Goal: Check status

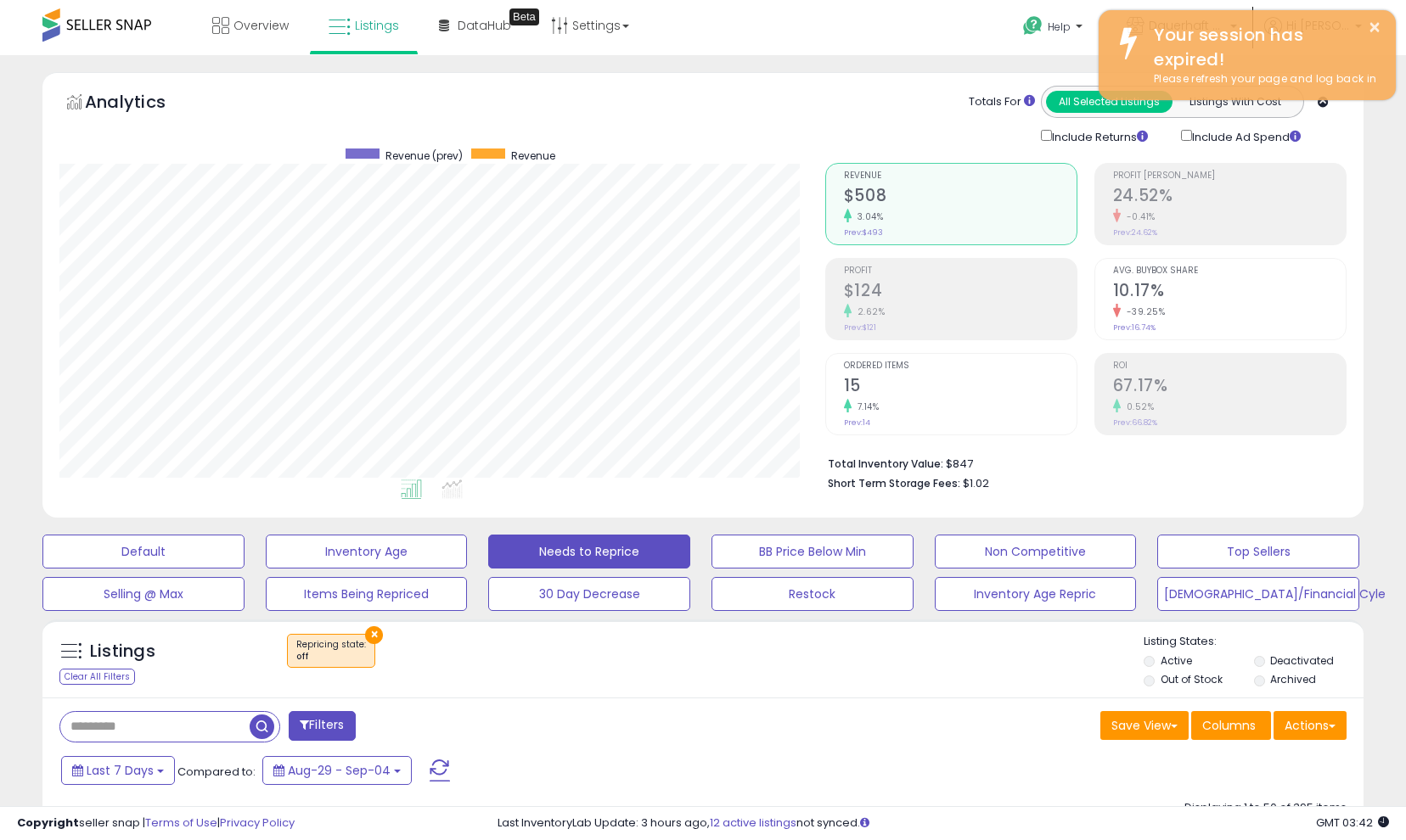
select select "**"
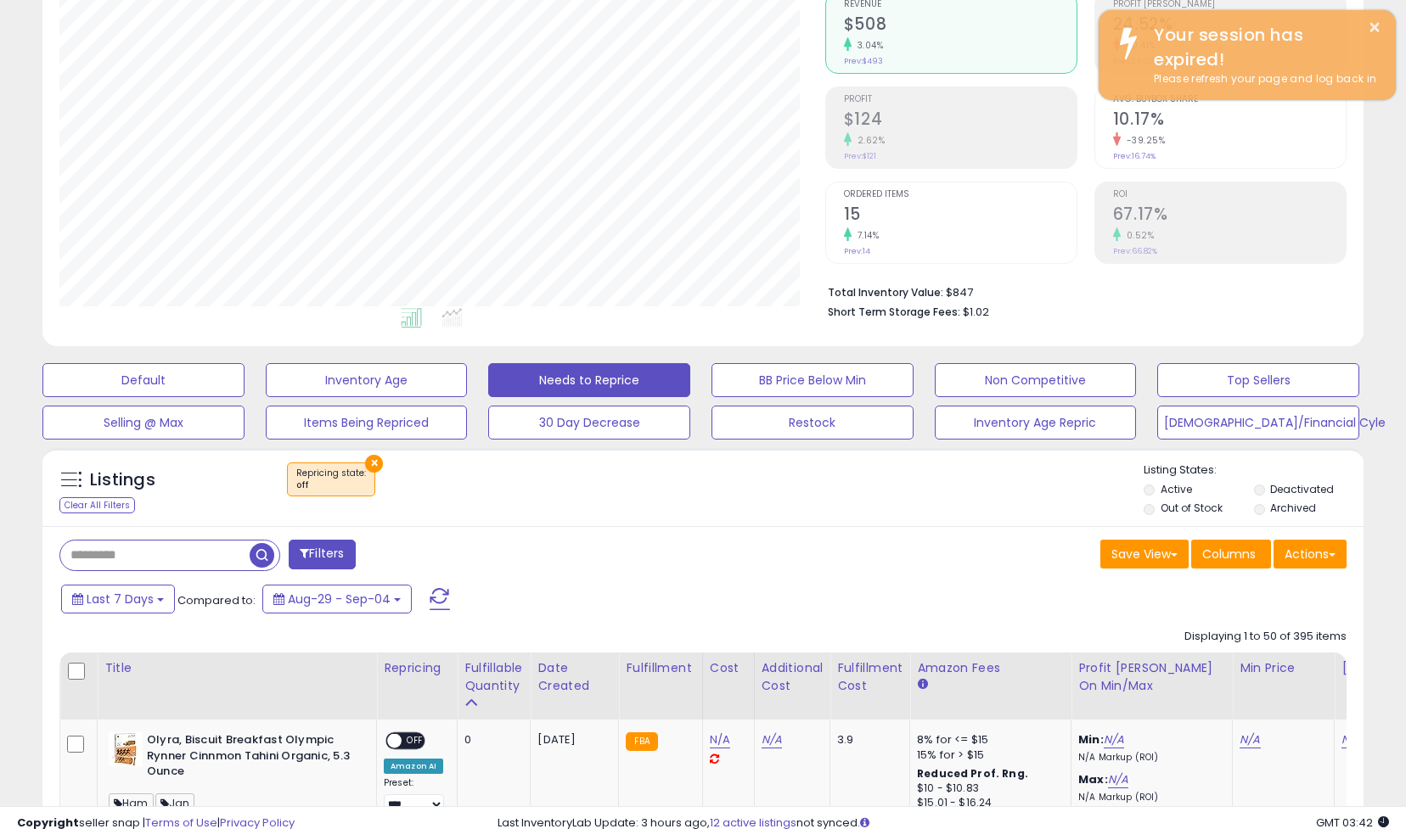
scroll to position [348, 766]
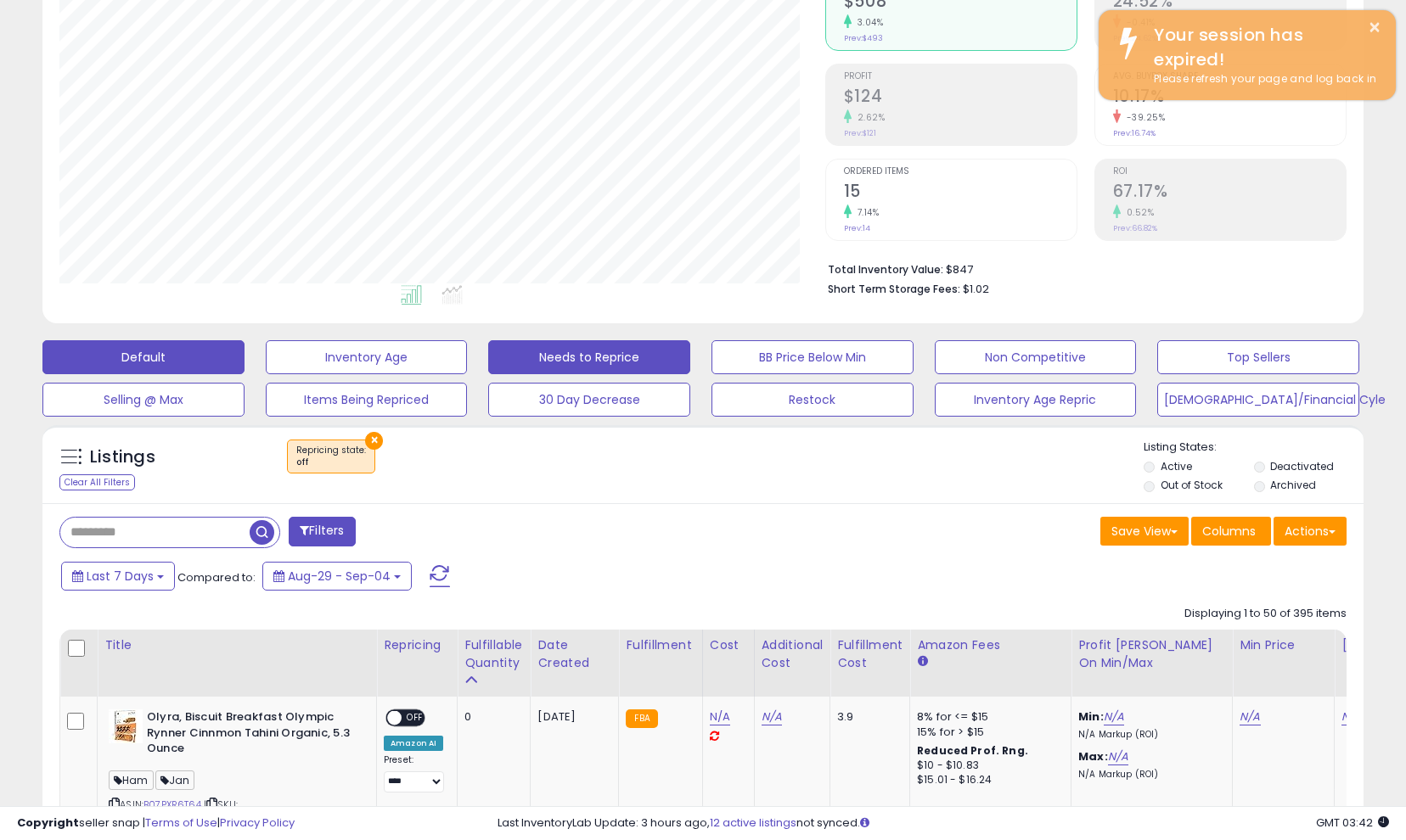
click at [183, 371] on button "Default" at bounding box center [144, 357] width 202 height 34
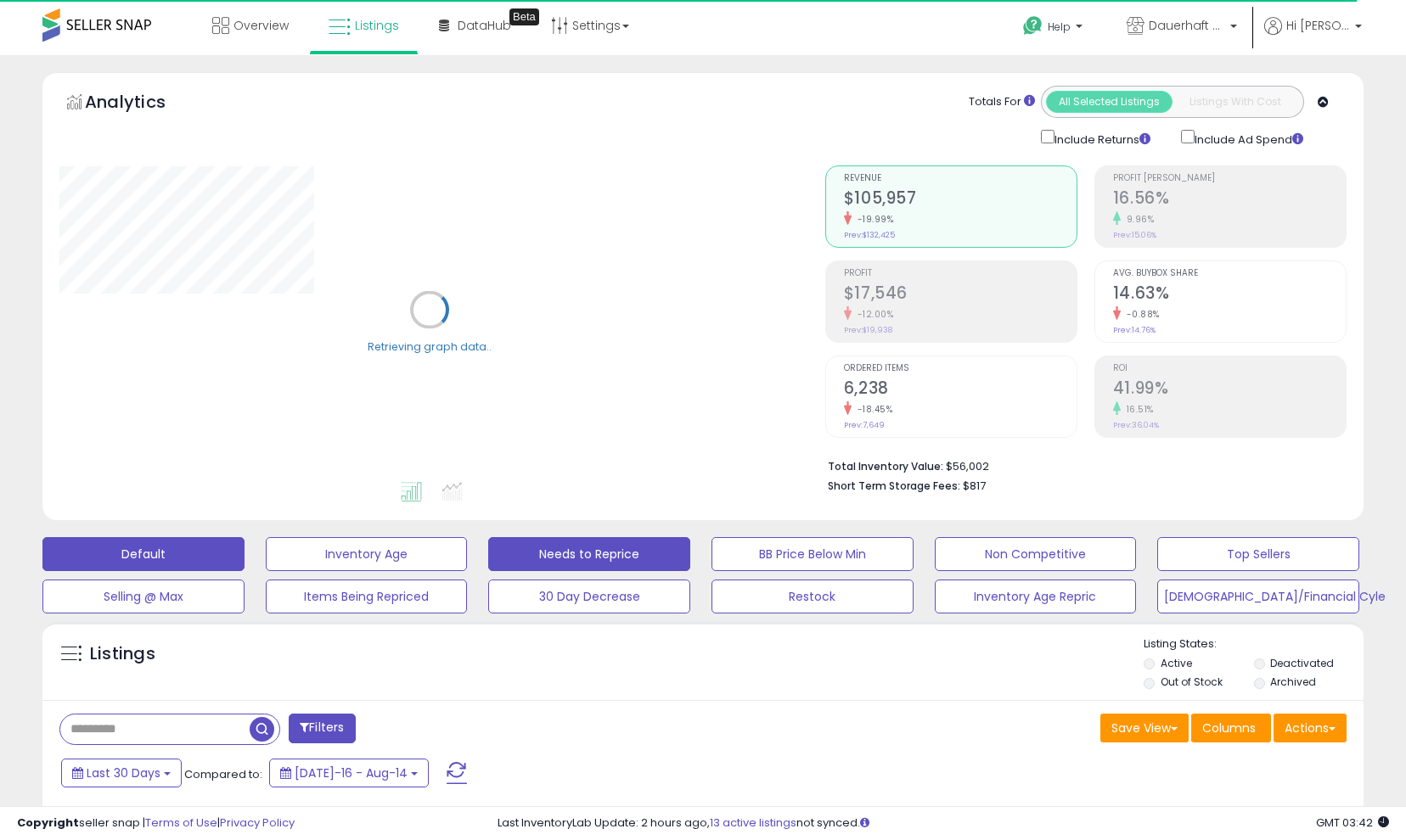
click at [605, 564] on button "Needs to Reprice" at bounding box center [589, 554] width 202 height 34
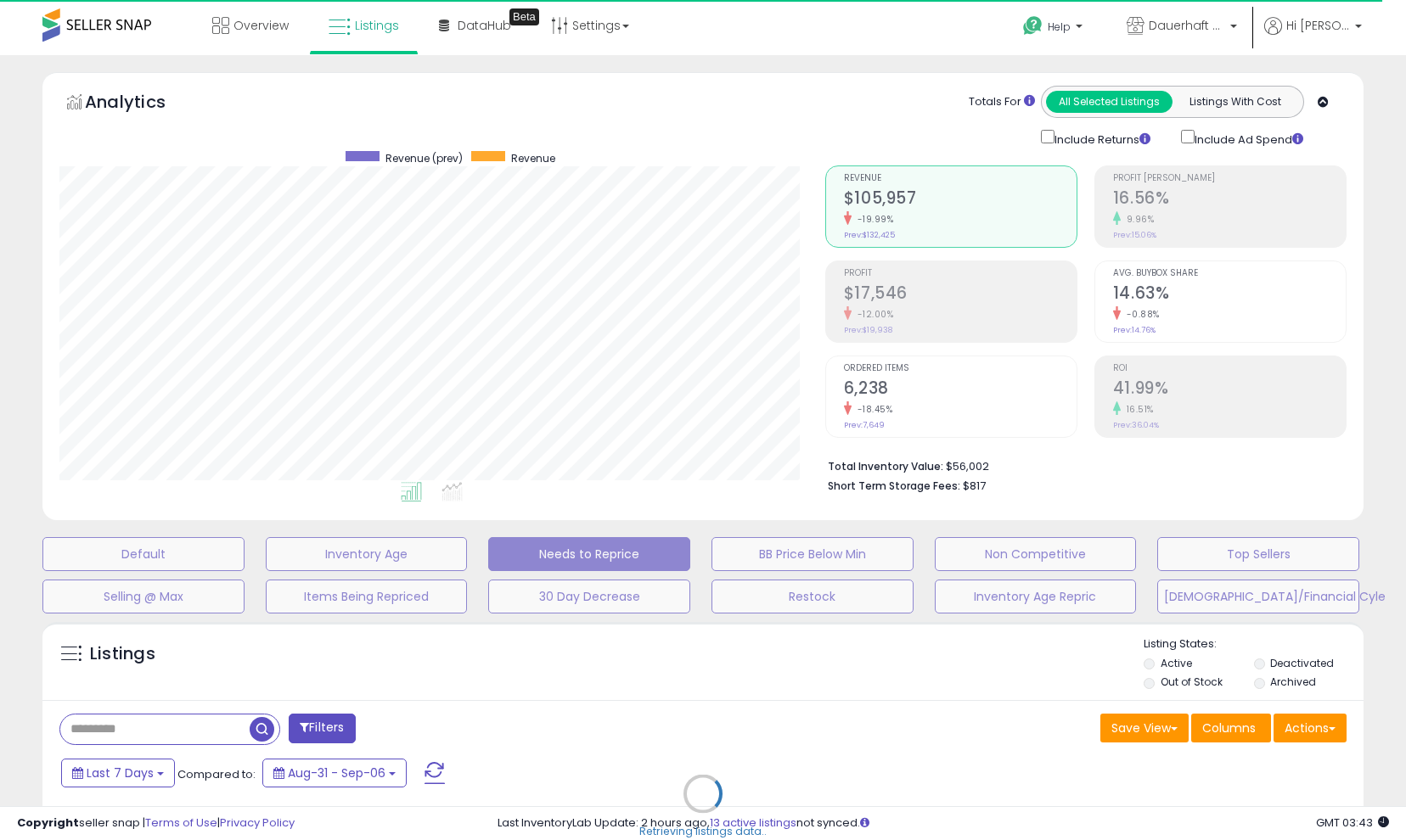
scroll to position [348, 766]
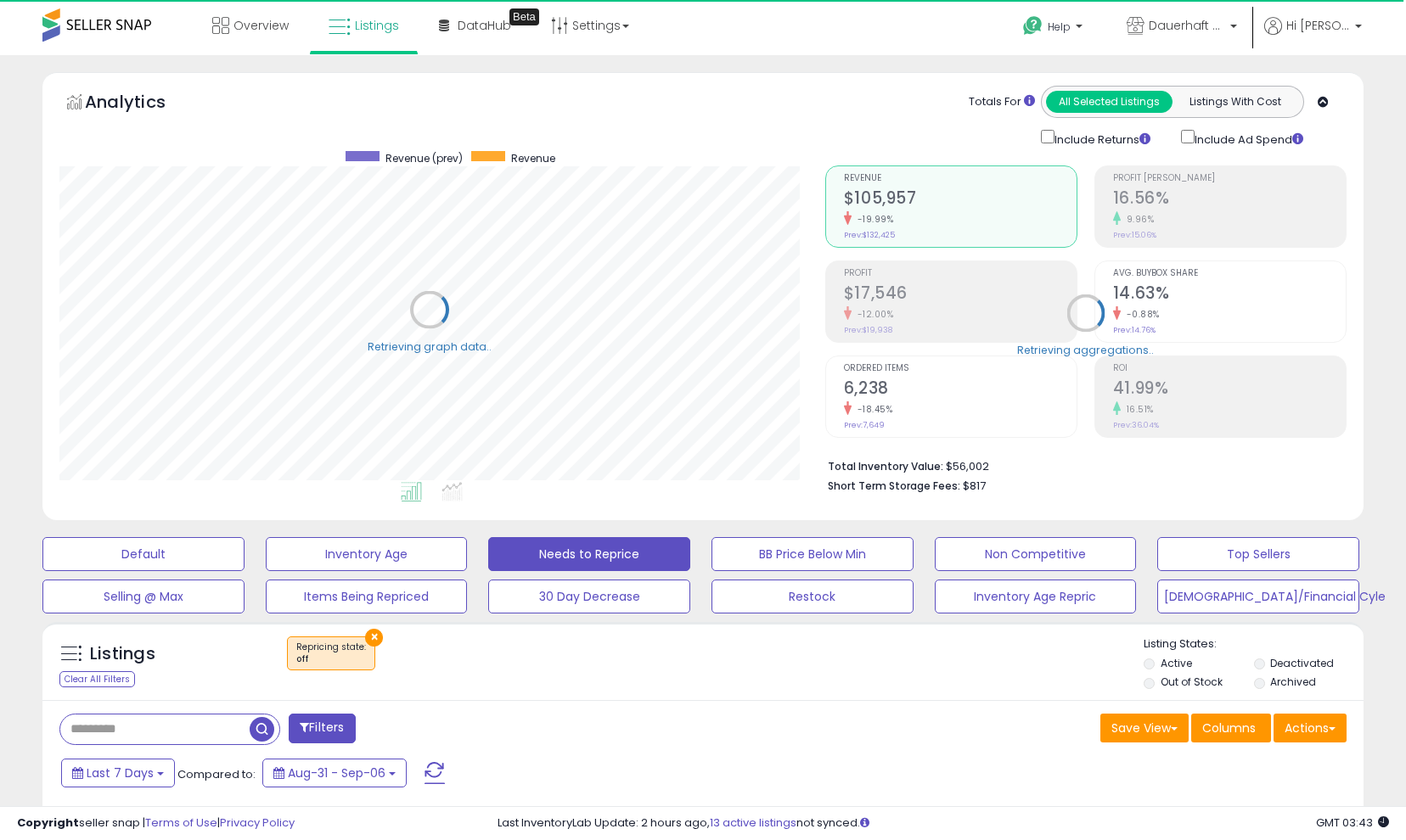
select select "**"
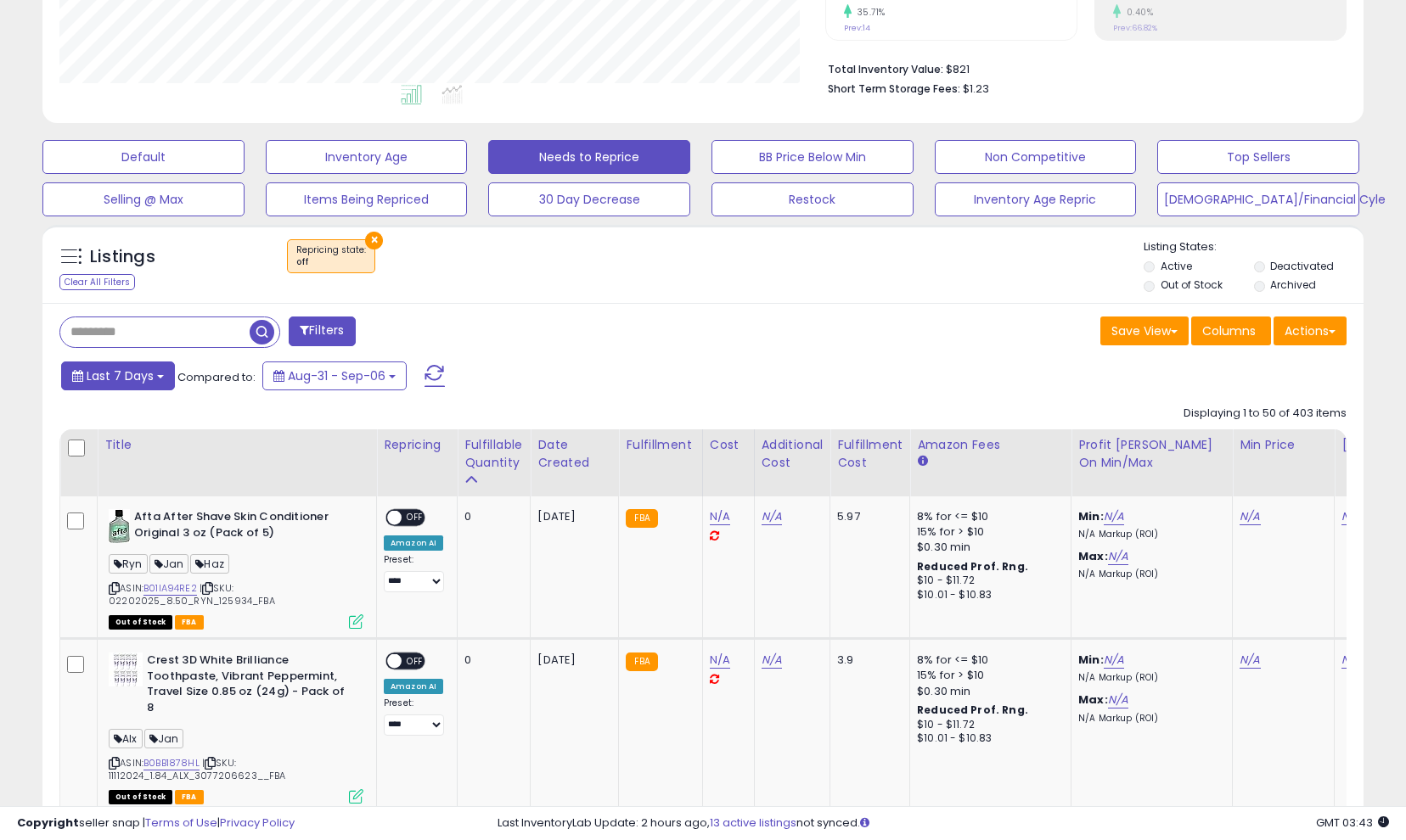
click at [175, 390] on button "Last 7 Days" at bounding box center [118, 375] width 114 height 29
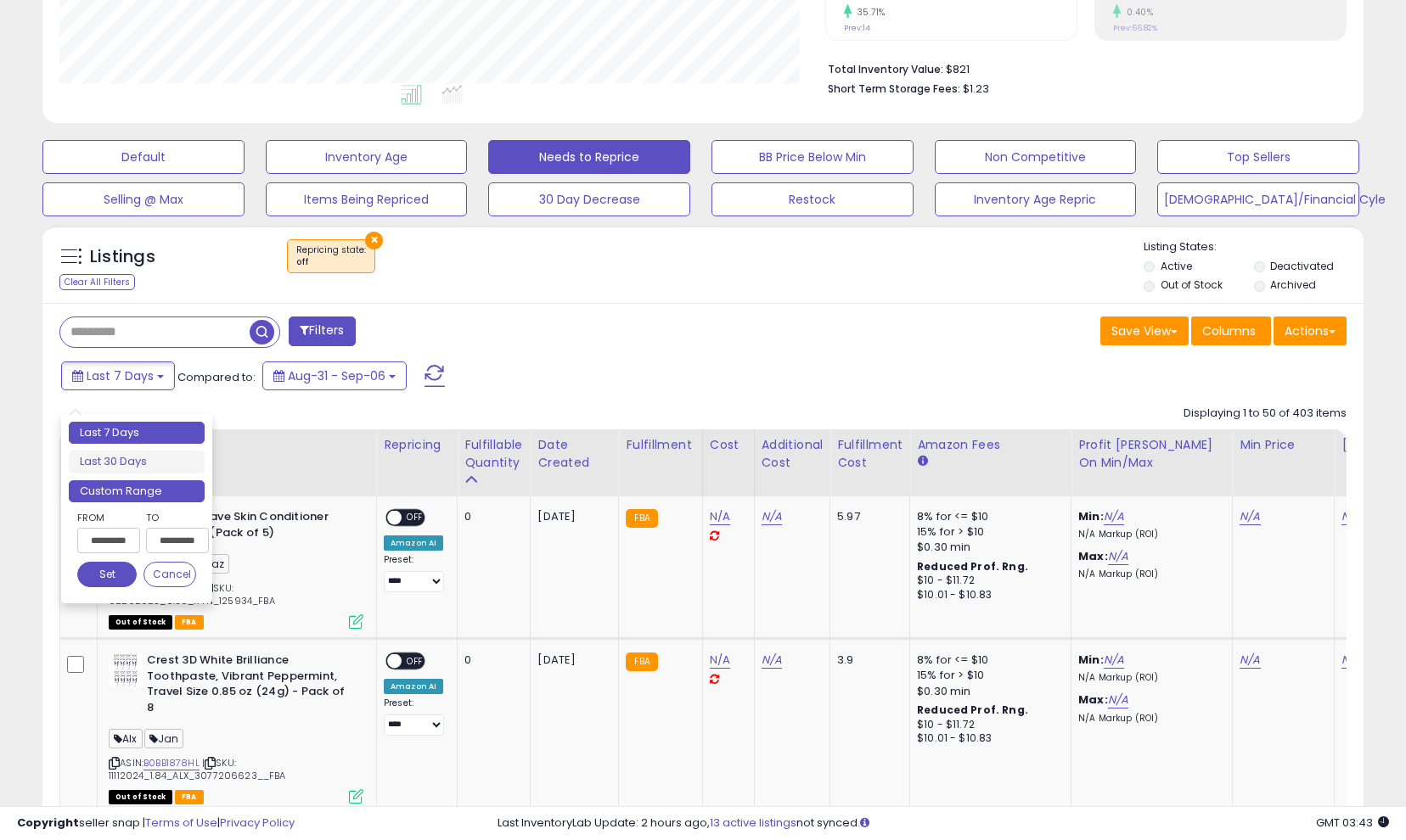
click at [166, 501] on li "Custom Range" at bounding box center [136, 491] width 135 height 23
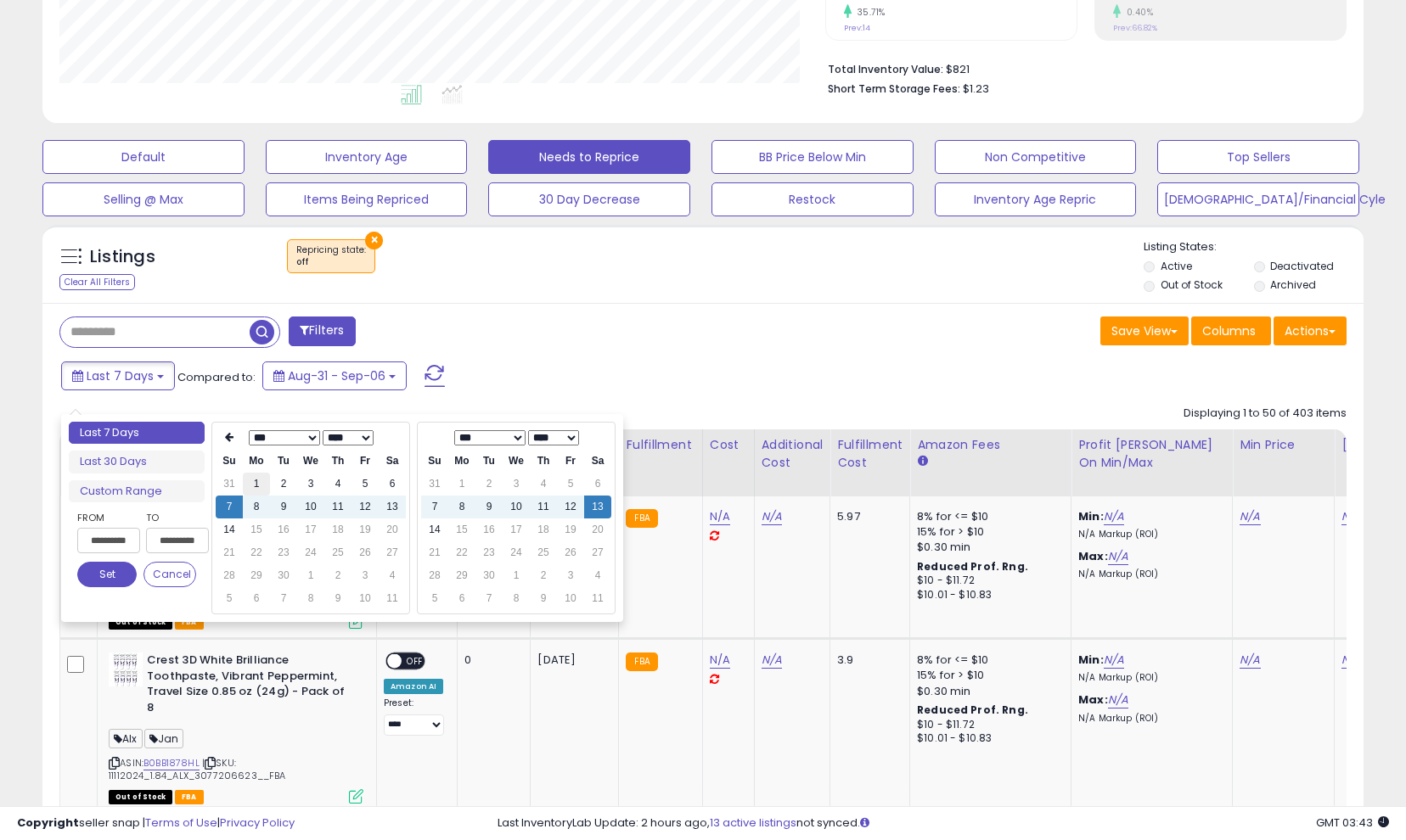
click at [263, 483] on td "1" at bounding box center [256, 484] width 27 height 23
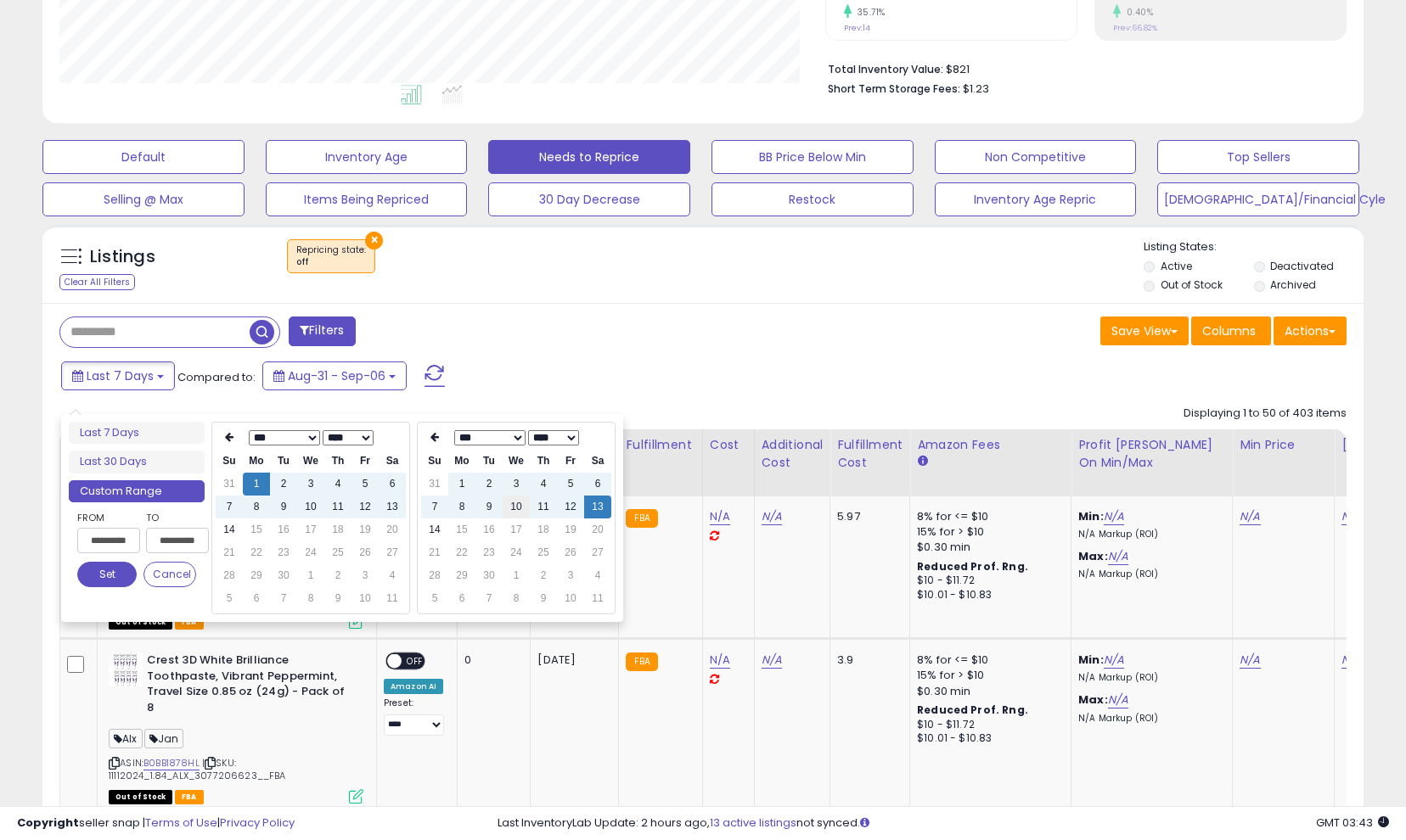
type input "**********"
click at [431, 528] on td "14" at bounding box center [434, 529] width 27 height 23
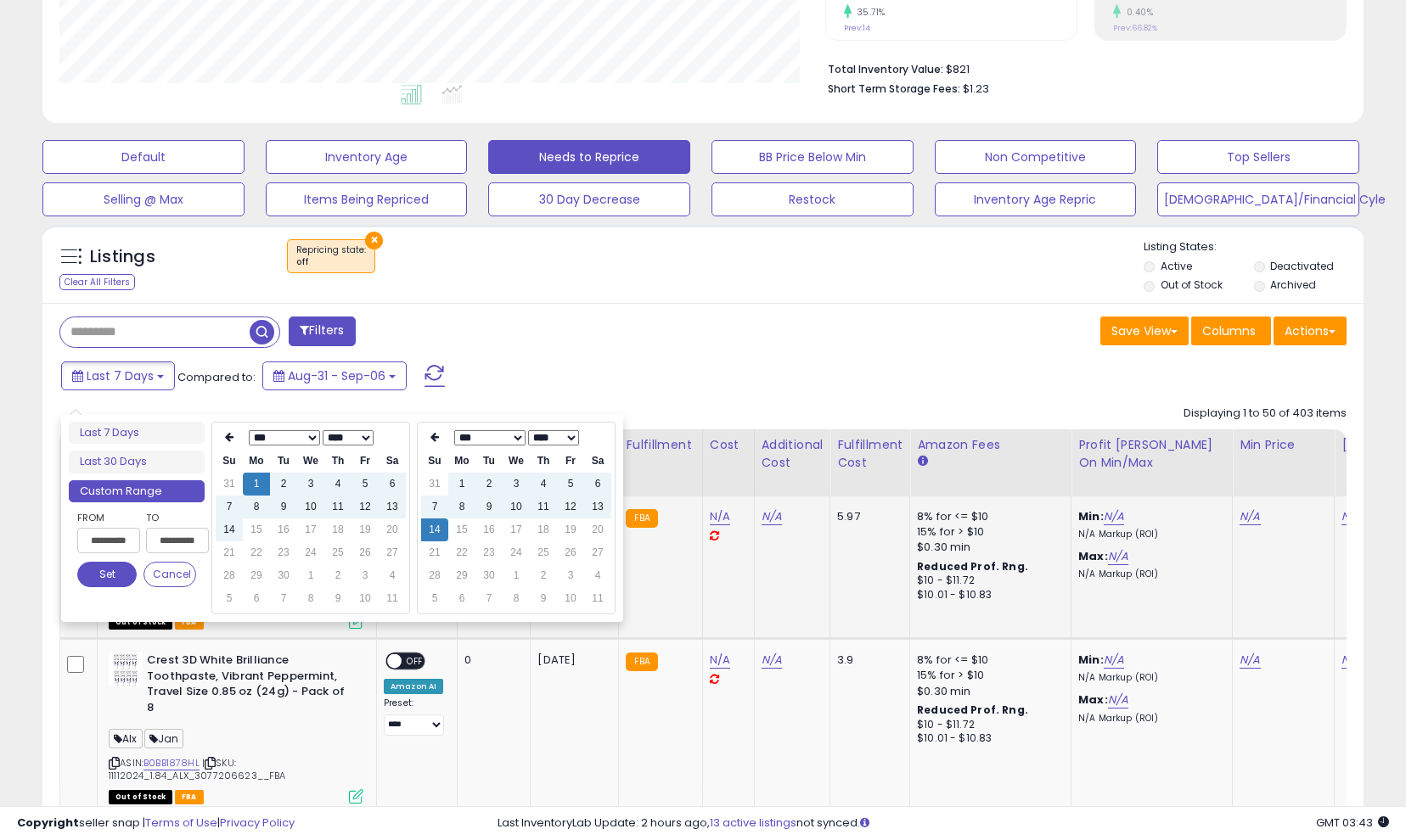
click at [118, 578] on button "Set" at bounding box center [107, 574] width 59 height 25
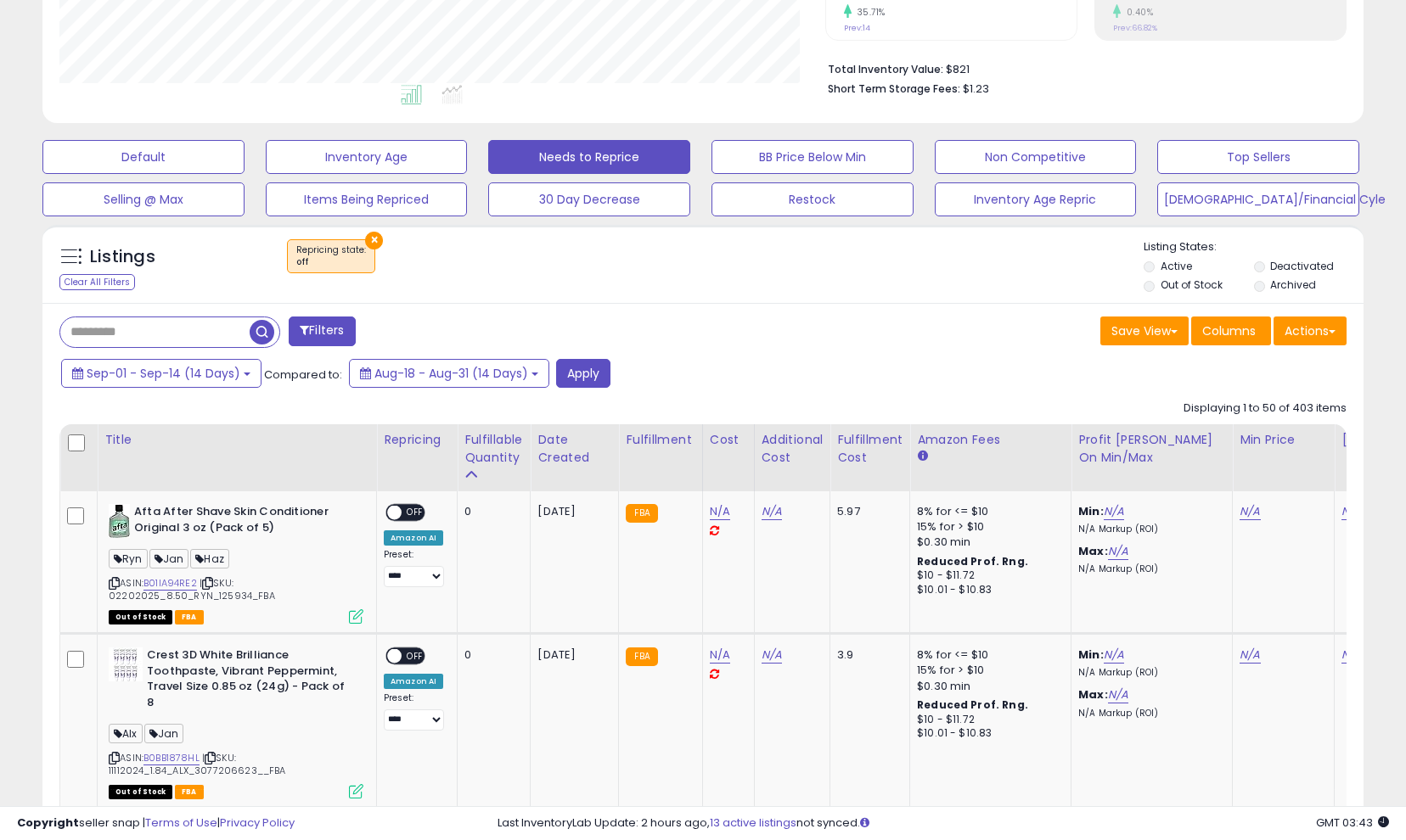
click at [617, 392] on div "Sep-01 - Sep-14 (14 Days) Compared to: Aug-18 - Aug-31 (14 Days) Apply" at bounding box center [539, 375] width 965 height 33
click at [606, 388] on button "Apply" at bounding box center [583, 373] width 55 height 29
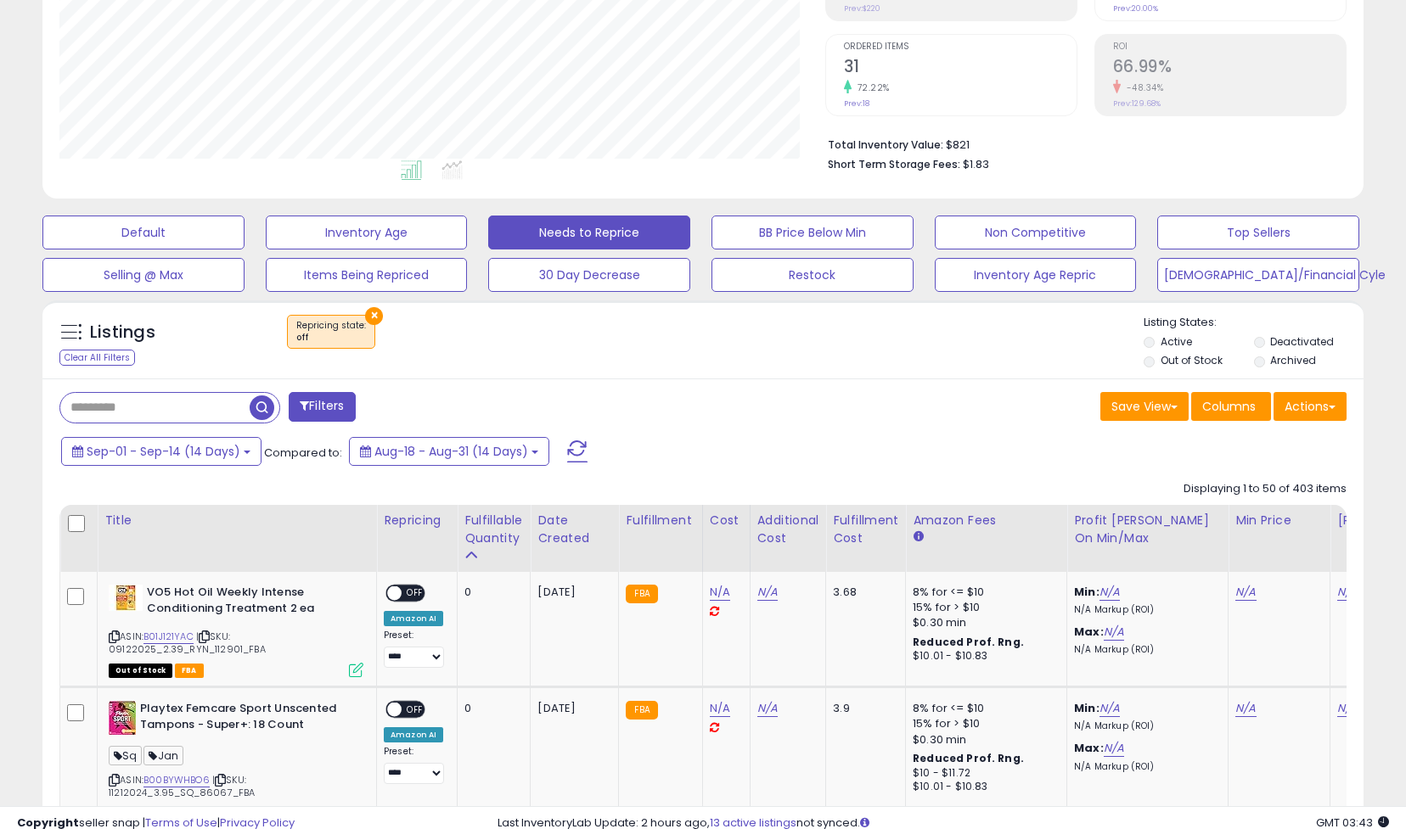
scroll to position [323, 0]
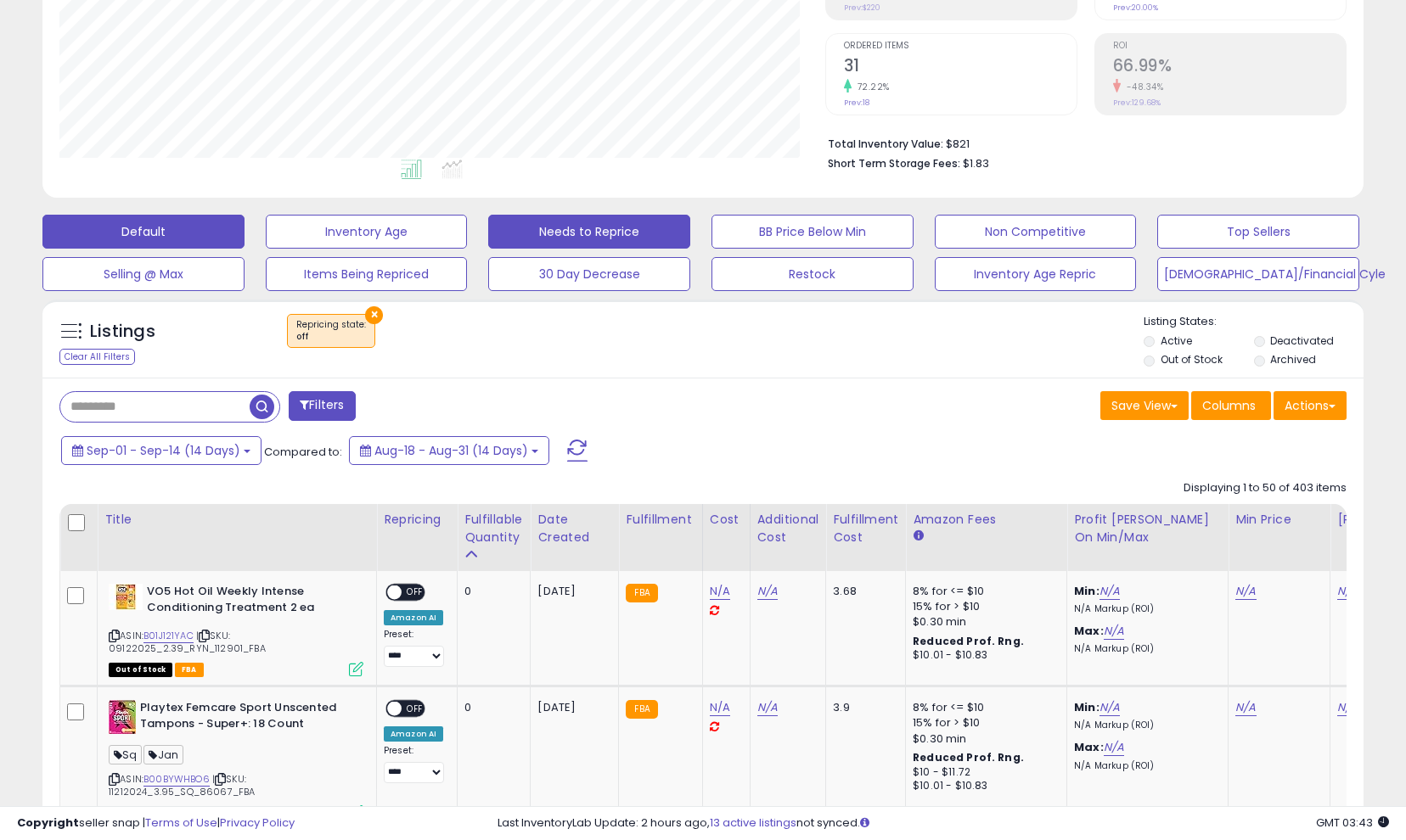
click at [221, 248] on button "Default" at bounding box center [144, 232] width 202 height 34
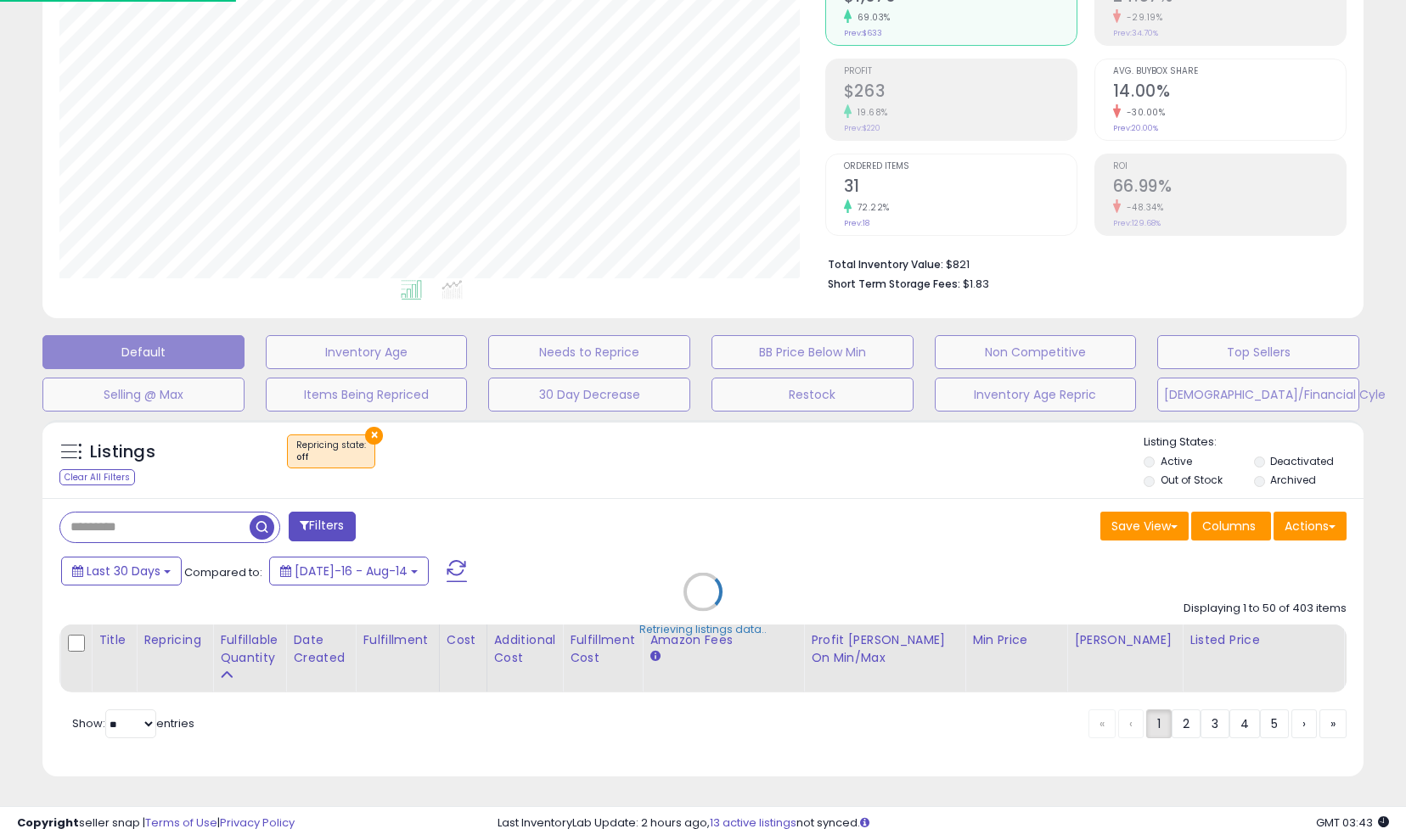
scroll to position [226, 0]
select select "**"
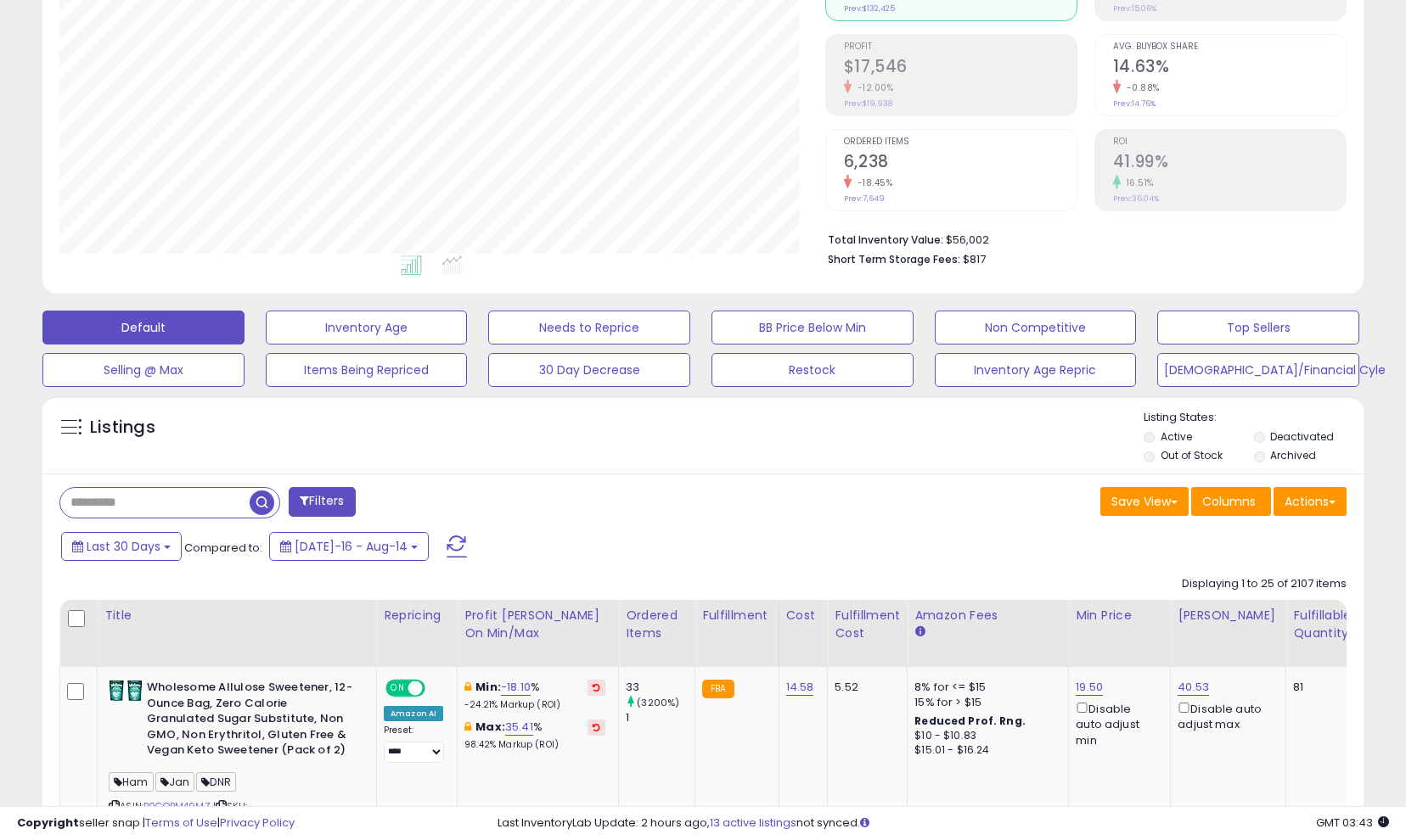
scroll to position [348, 766]
click at [169, 561] on button "Last 30 Days" at bounding box center [121, 546] width 121 height 29
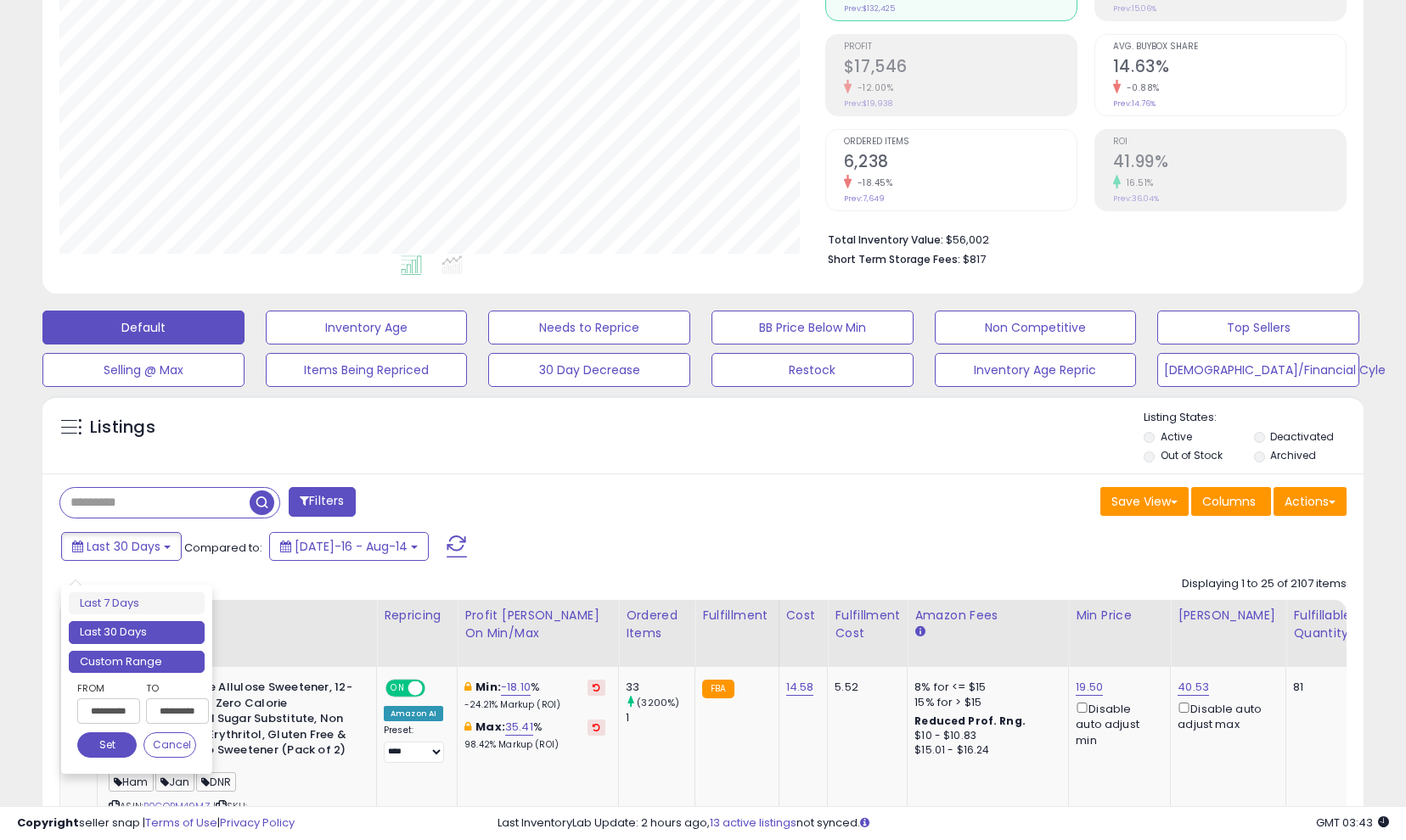
click at [186, 656] on li "Custom Range" at bounding box center [136, 662] width 135 height 23
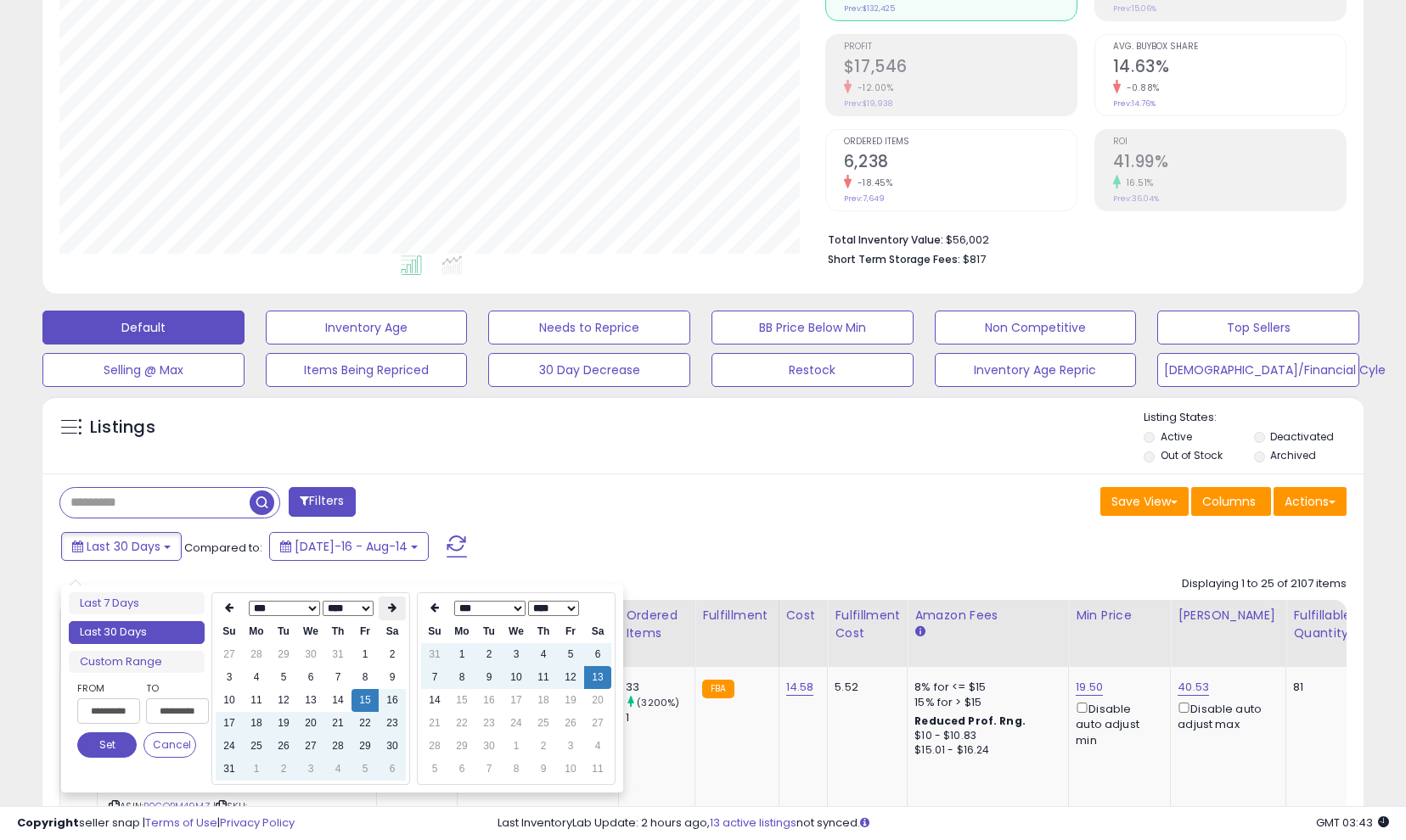
click at [388, 610] on icon at bounding box center [391, 607] width 8 height 10
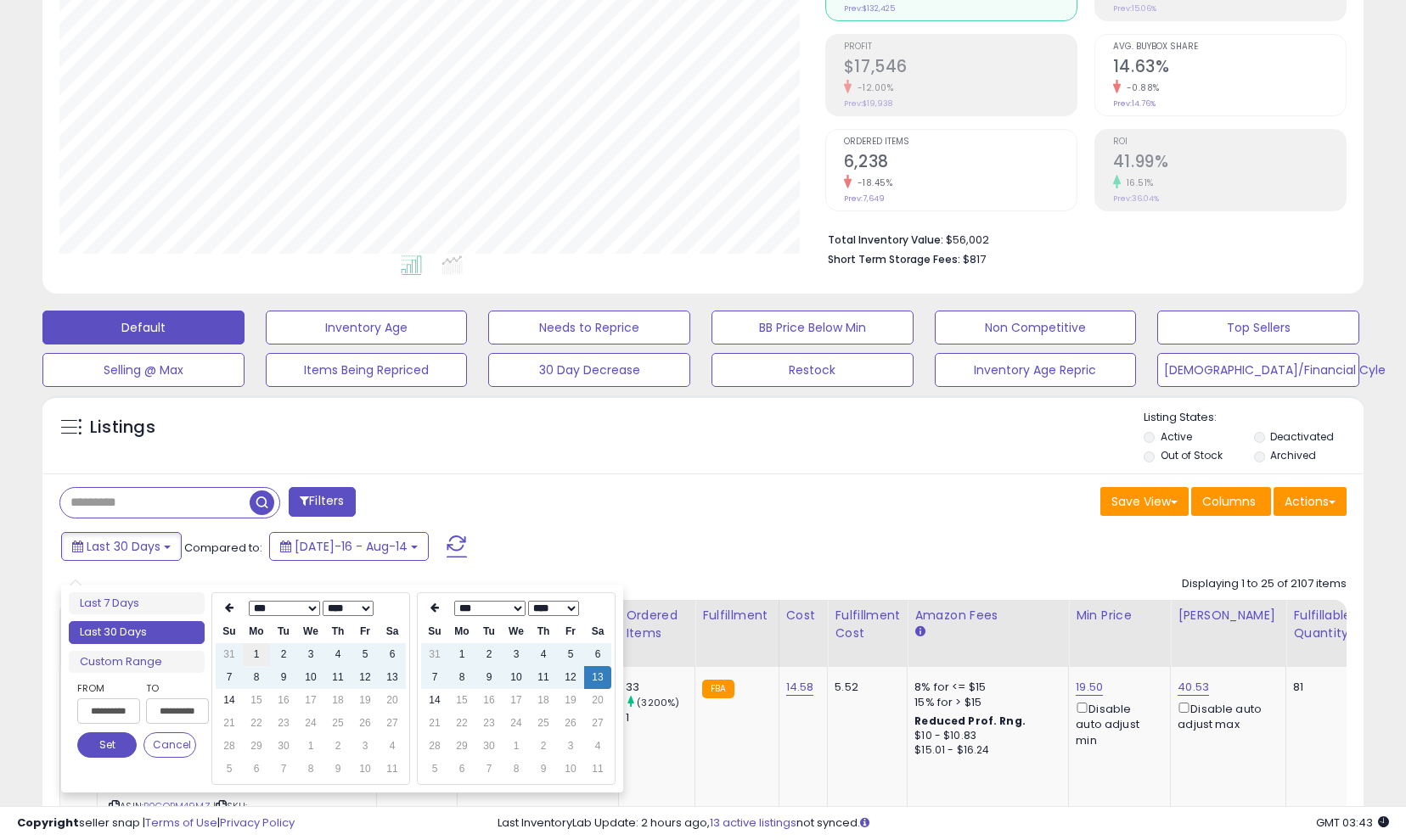
click at [255, 660] on td "1" at bounding box center [256, 655] width 27 height 23
type input "**********"
click at [439, 702] on td "14" at bounding box center [434, 700] width 27 height 23
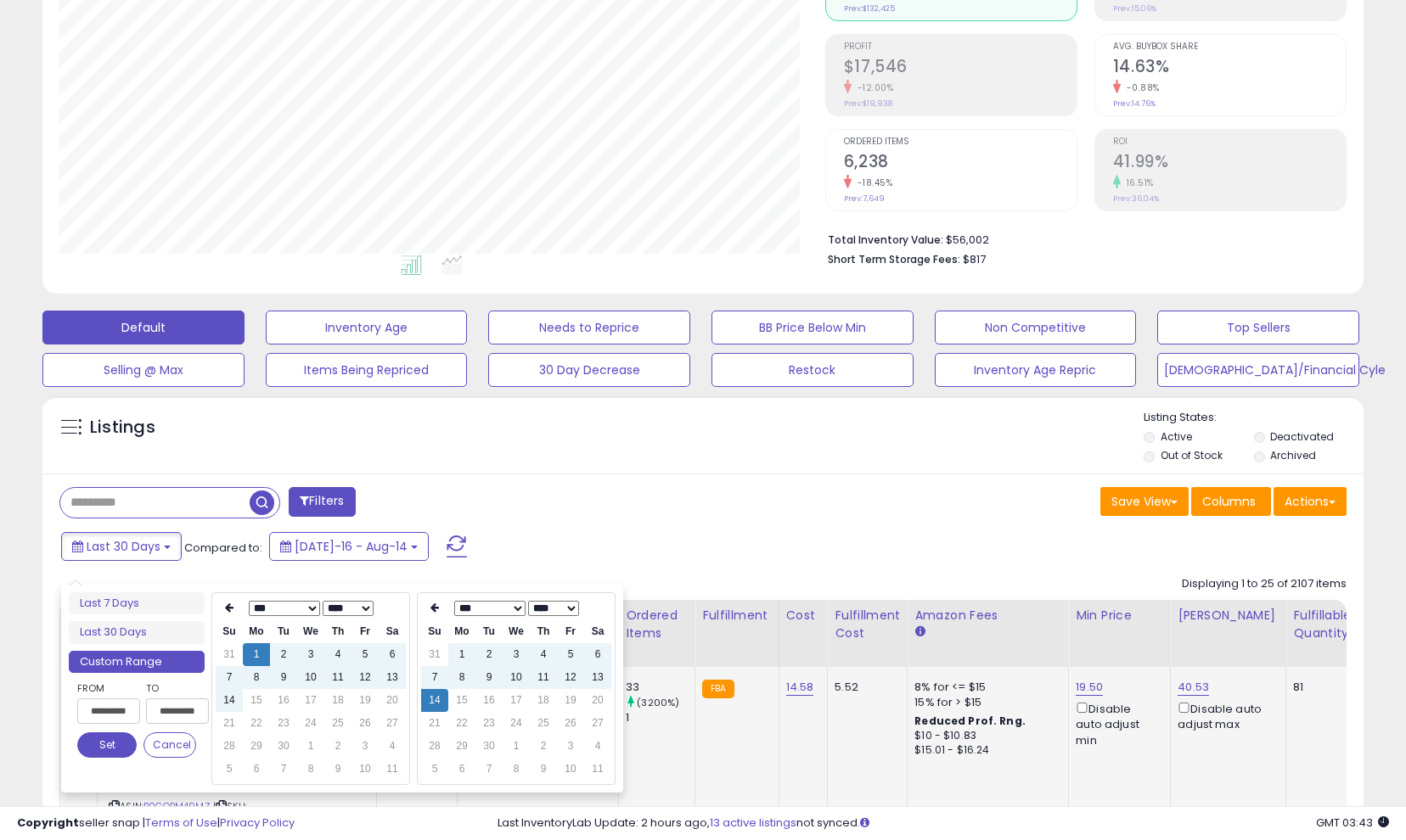
click at [124, 755] on button "Set" at bounding box center [107, 745] width 59 height 25
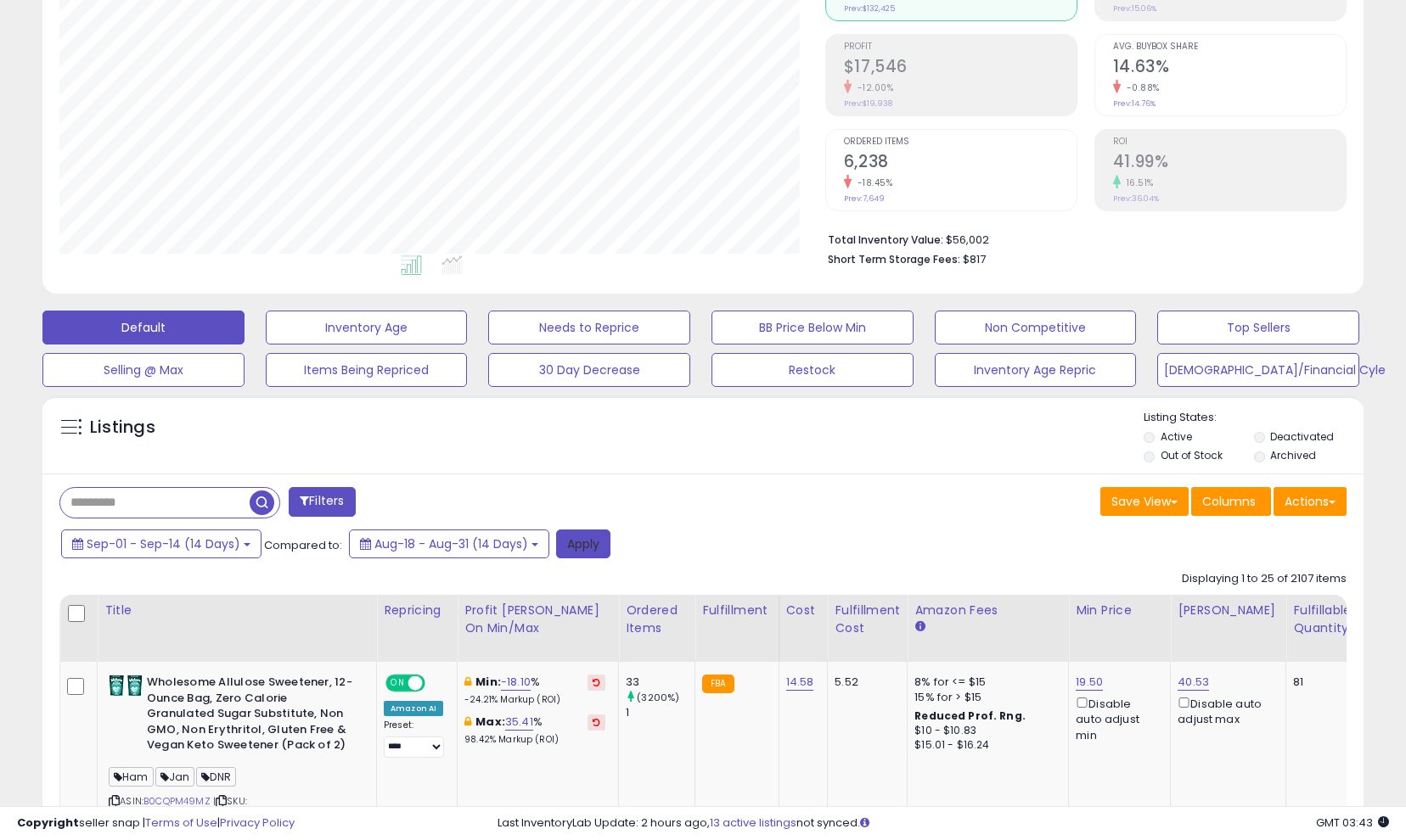
click at [588, 558] on button "Apply" at bounding box center [583, 543] width 55 height 29
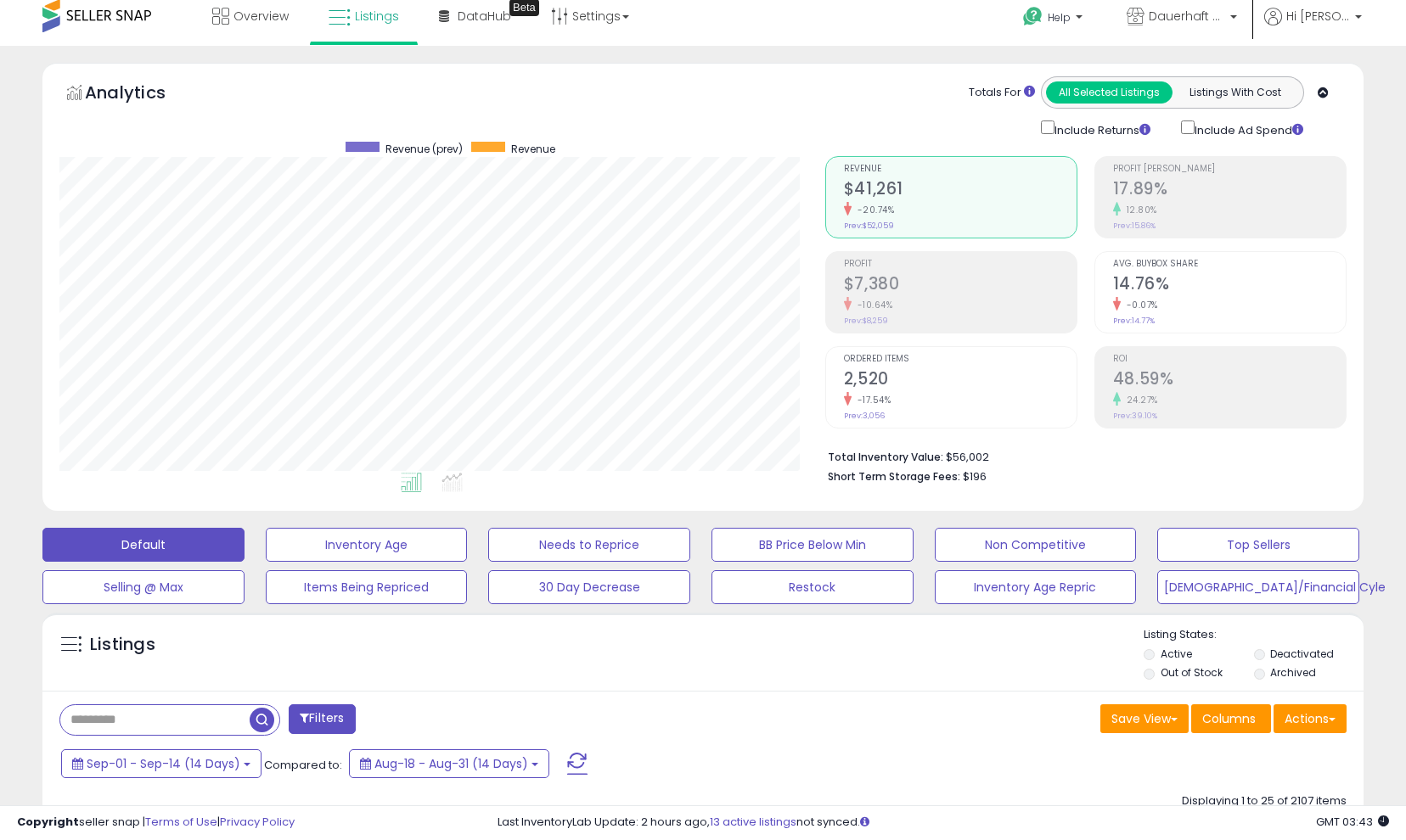
scroll to position [8, 0]
